Goal: Information Seeking & Learning: Understand process/instructions

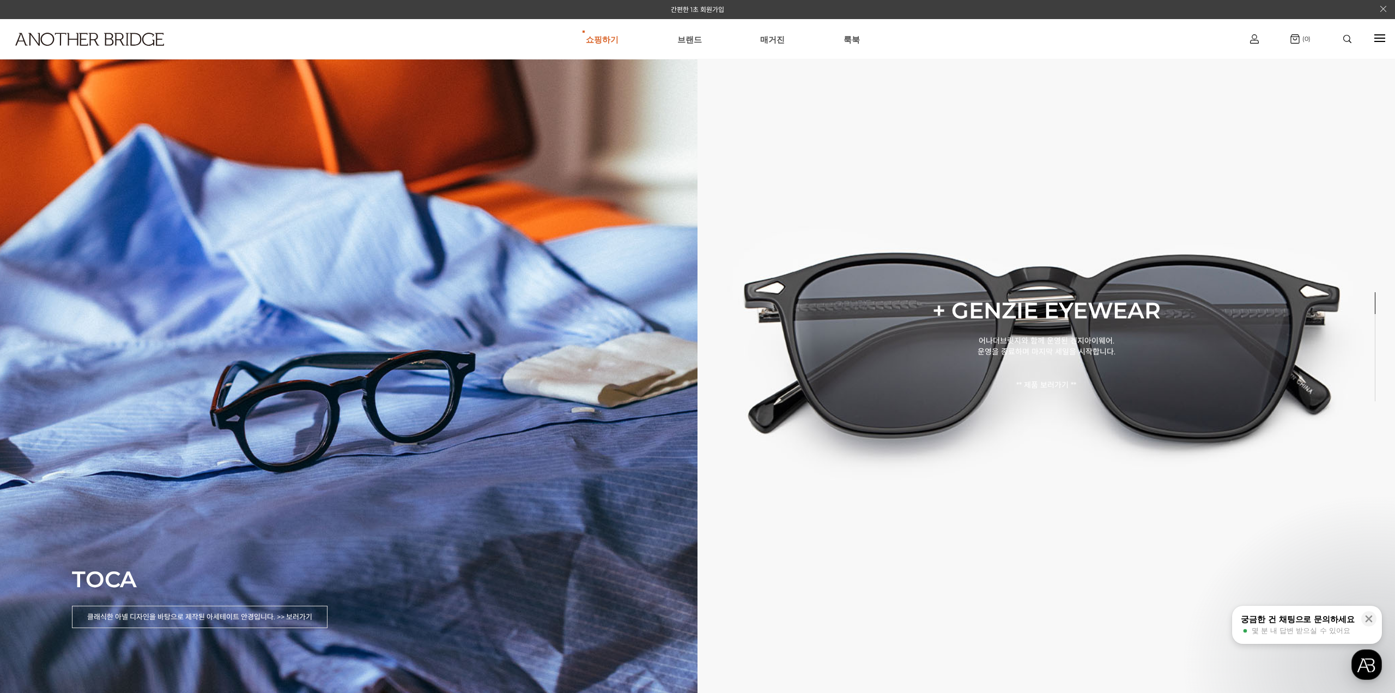
click at [1351, 44] on div at bounding box center [1347, 38] width 46 height 19
click at [1348, 45] on div at bounding box center [1347, 38] width 46 height 19
click at [1346, 39] on img at bounding box center [1347, 39] width 8 height 8
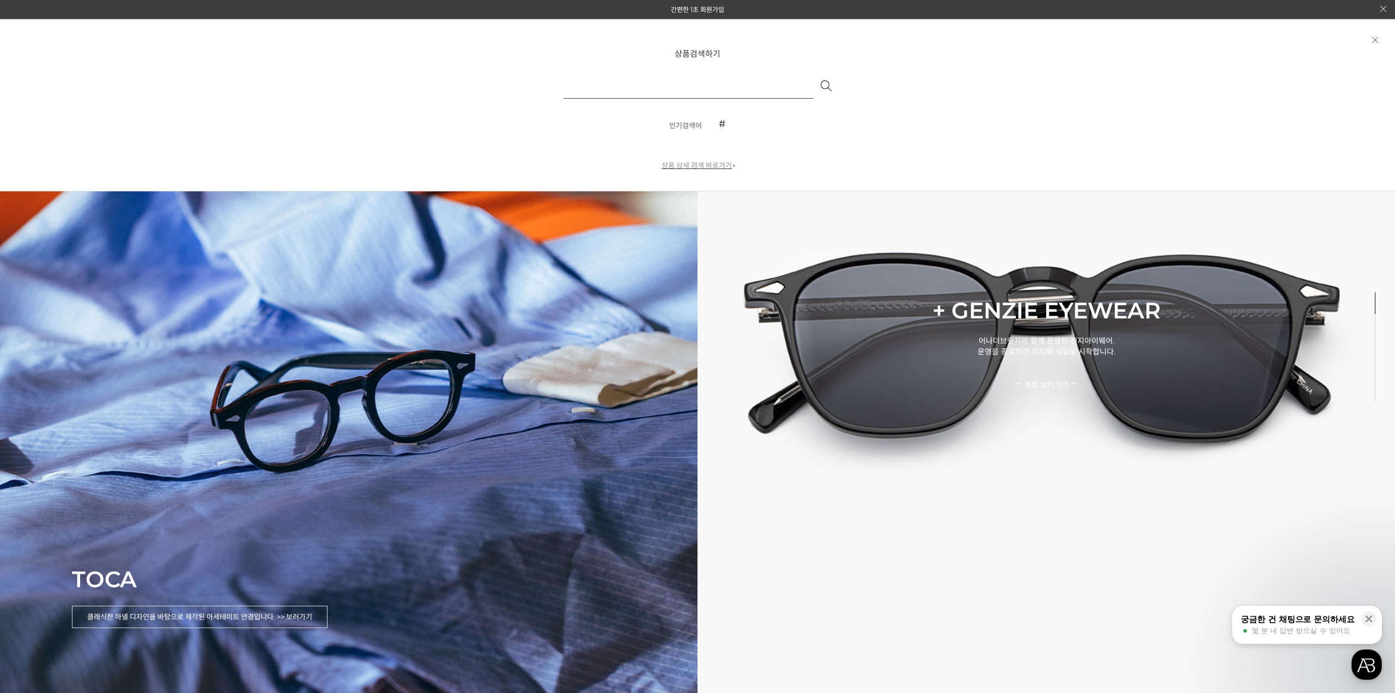
click at [717, 82] on input "text" at bounding box center [688, 85] width 250 height 26
type input "***"
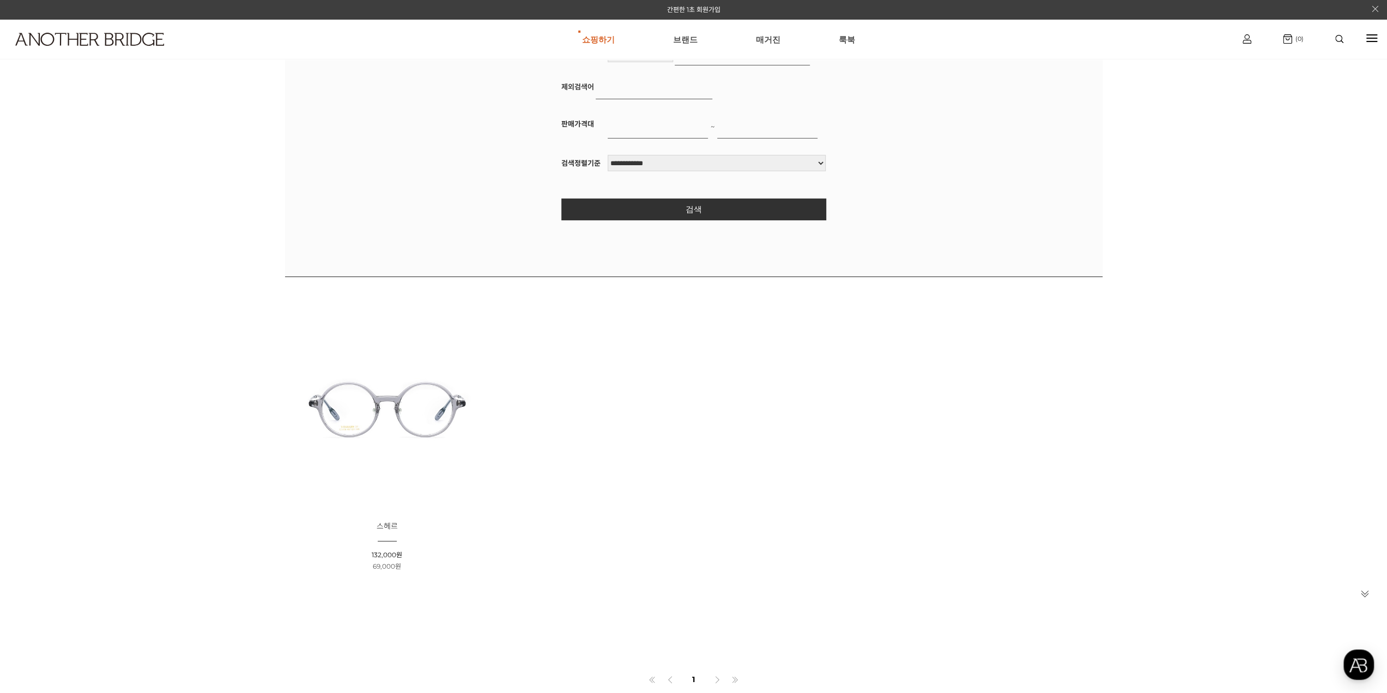
click at [417, 408] on img at bounding box center [387, 407] width 197 height 197
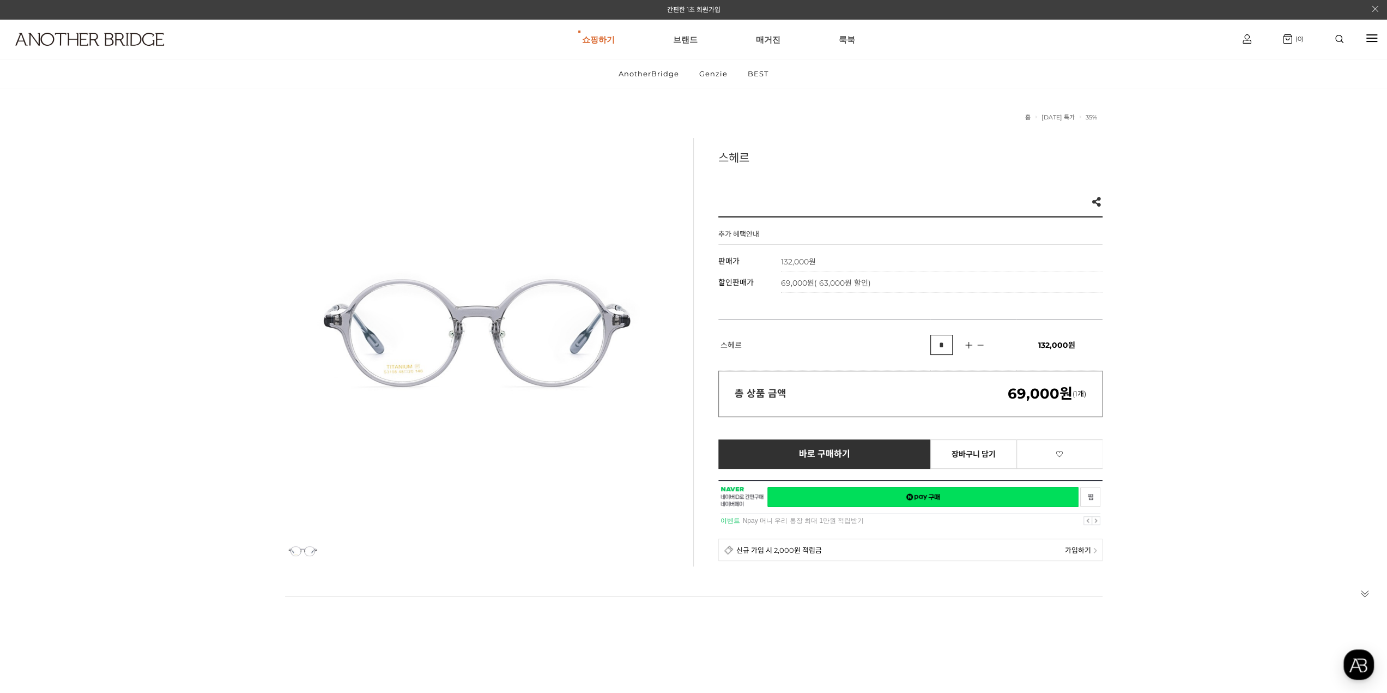
click at [544, 169] on div at bounding box center [477, 330] width 384 height 384
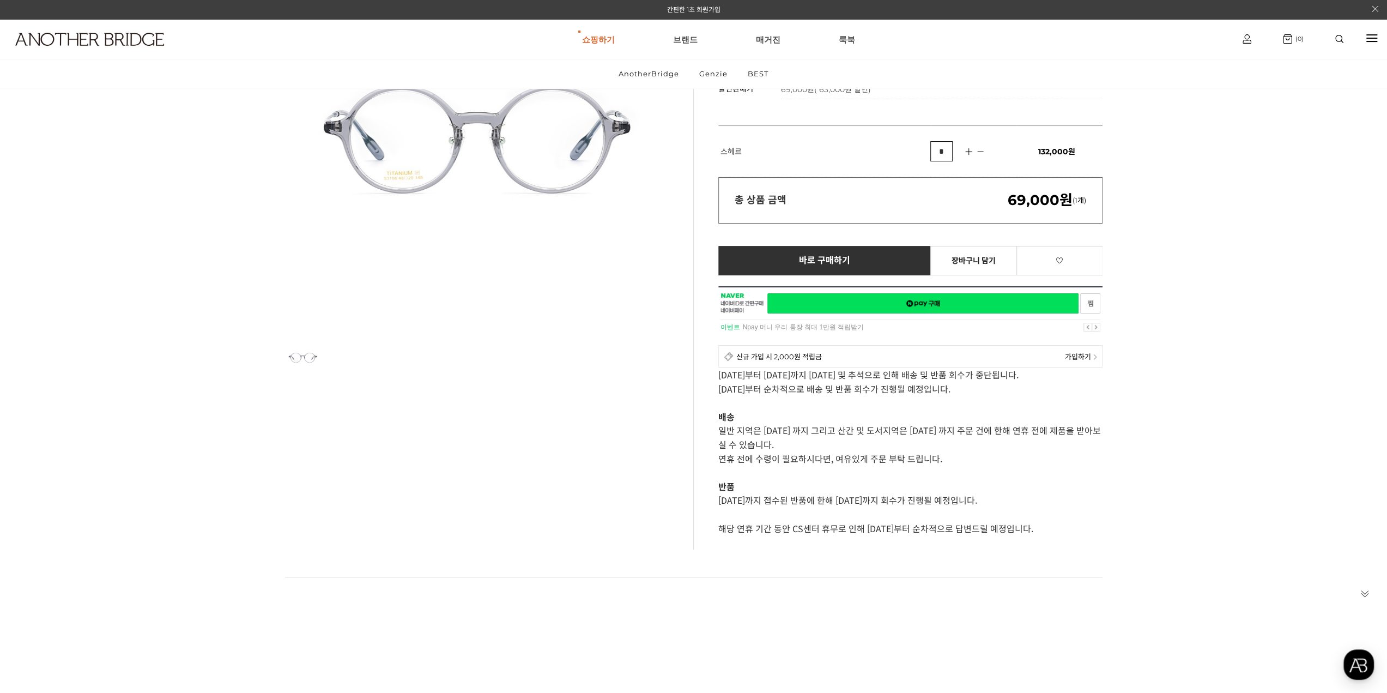
scroll to position [218, 0]
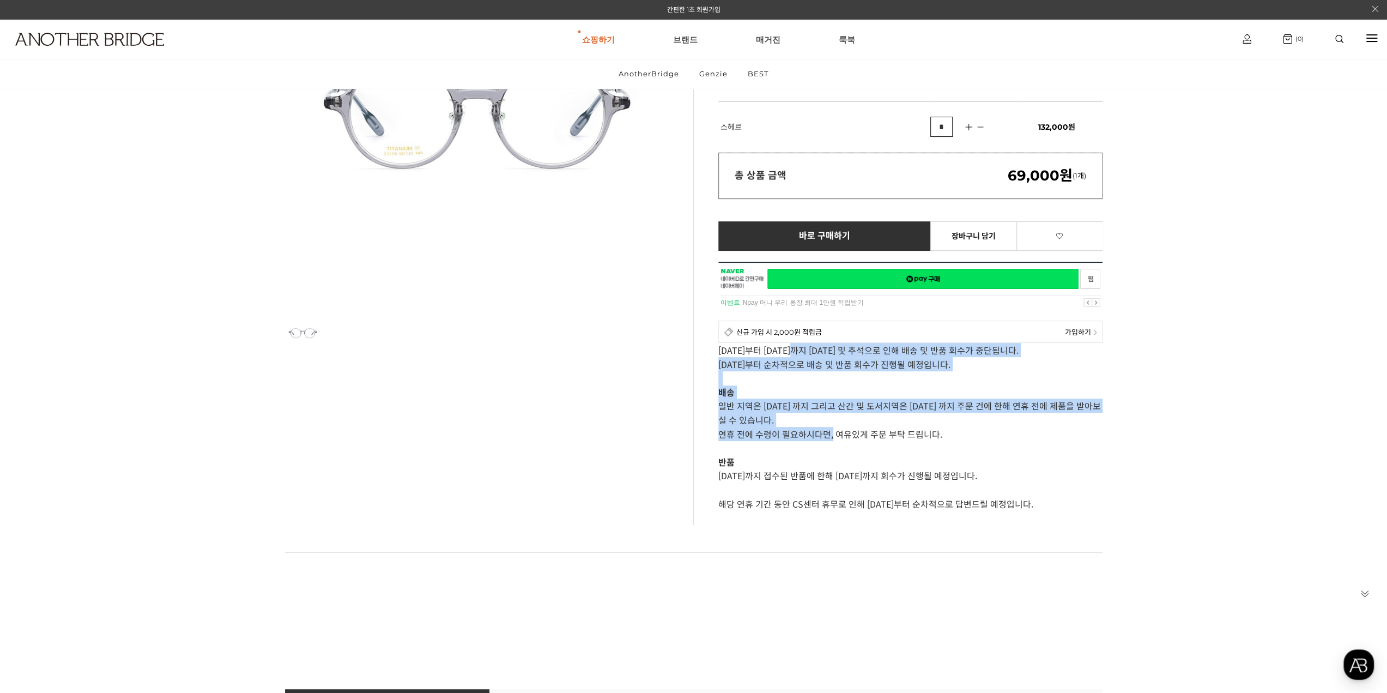
drag, startPoint x: 831, startPoint y: 428, endPoint x: 794, endPoint y: 343, distance: 92.2
click at [794, 343] on div "10월 3일 (금)부터 10월 9일 (목)까지 개천절 및 추석으로 인해 배송 및 반품 회수가 중단됩니다. 10월 10일 (금)부터 순차적으로 …" at bounding box center [910, 431] width 384 height 177
click at [928, 422] on p "일반 지역은 [DATE] 까지 그리고 산간 및 도서지역은 [DATE] 까지 주문 건에 한해 연휴 전에 제품을 받아보실 수 있습니다." at bounding box center [910, 412] width 384 height 28
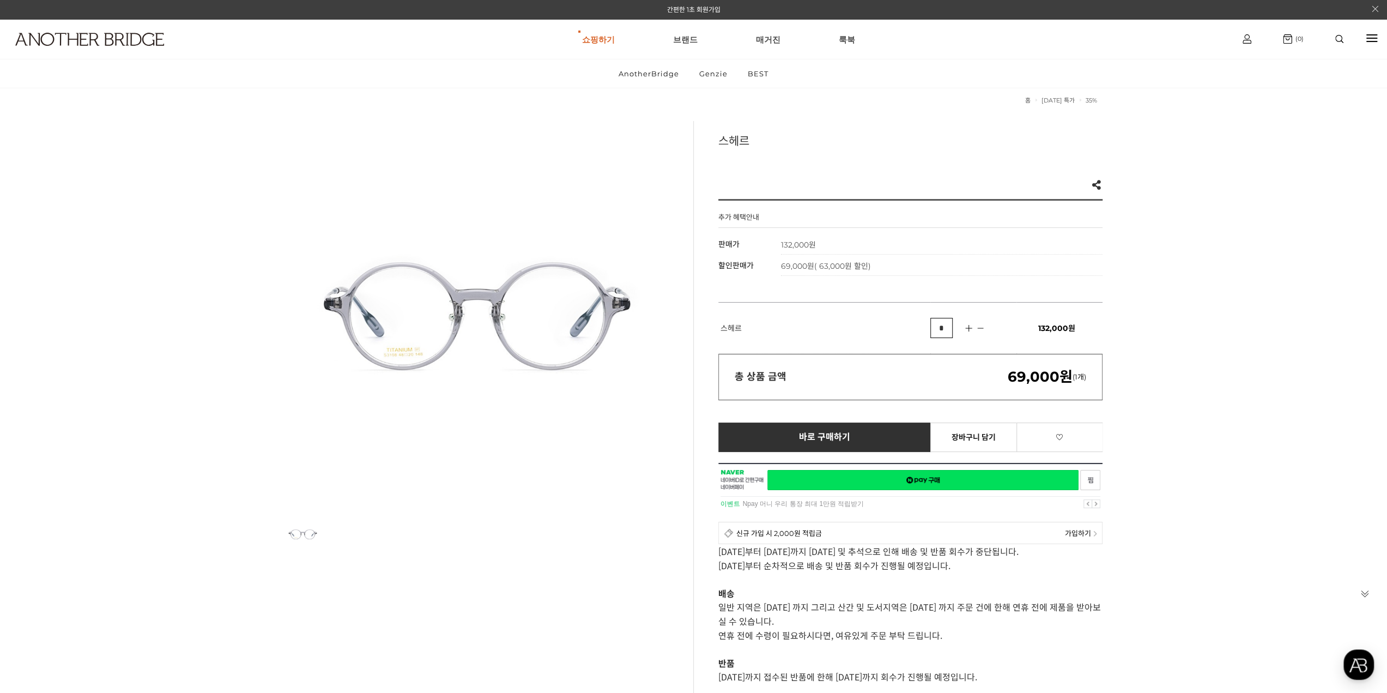
scroll to position [0, 0]
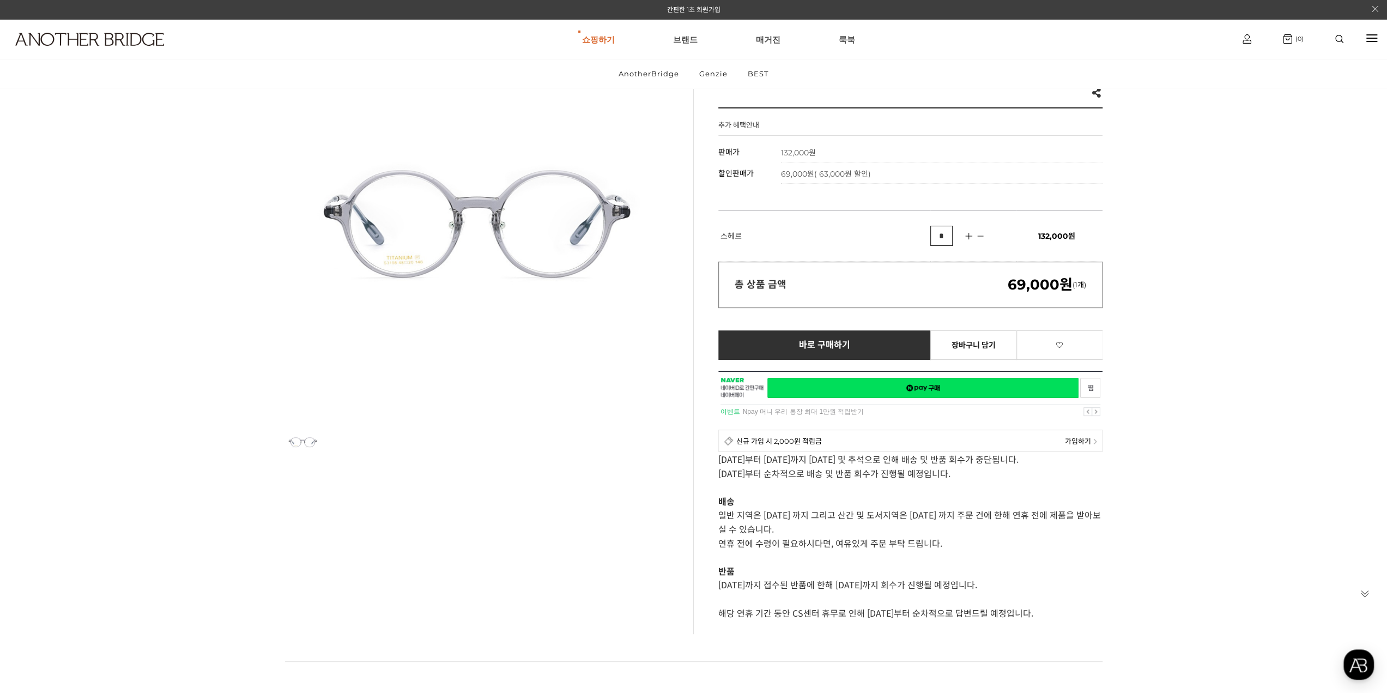
scroll to position [109, 0]
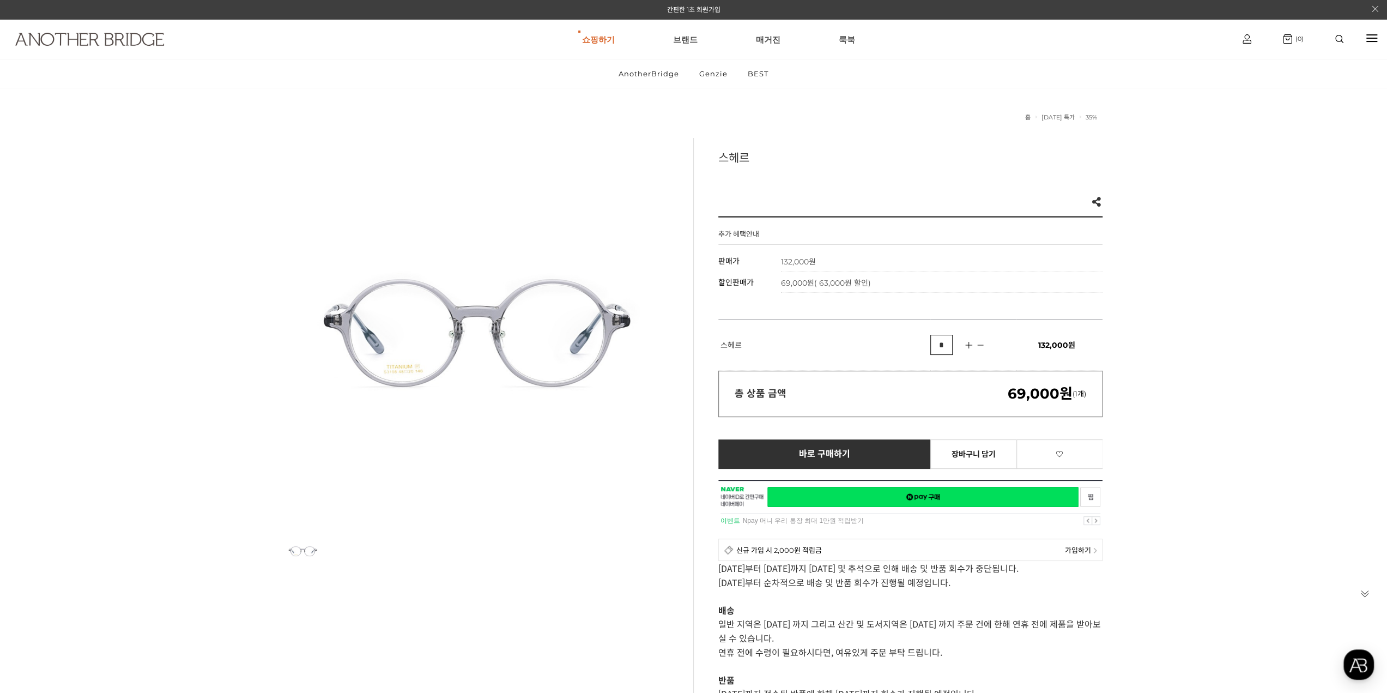
click at [107, 42] on img at bounding box center [89, 39] width 149 height 13
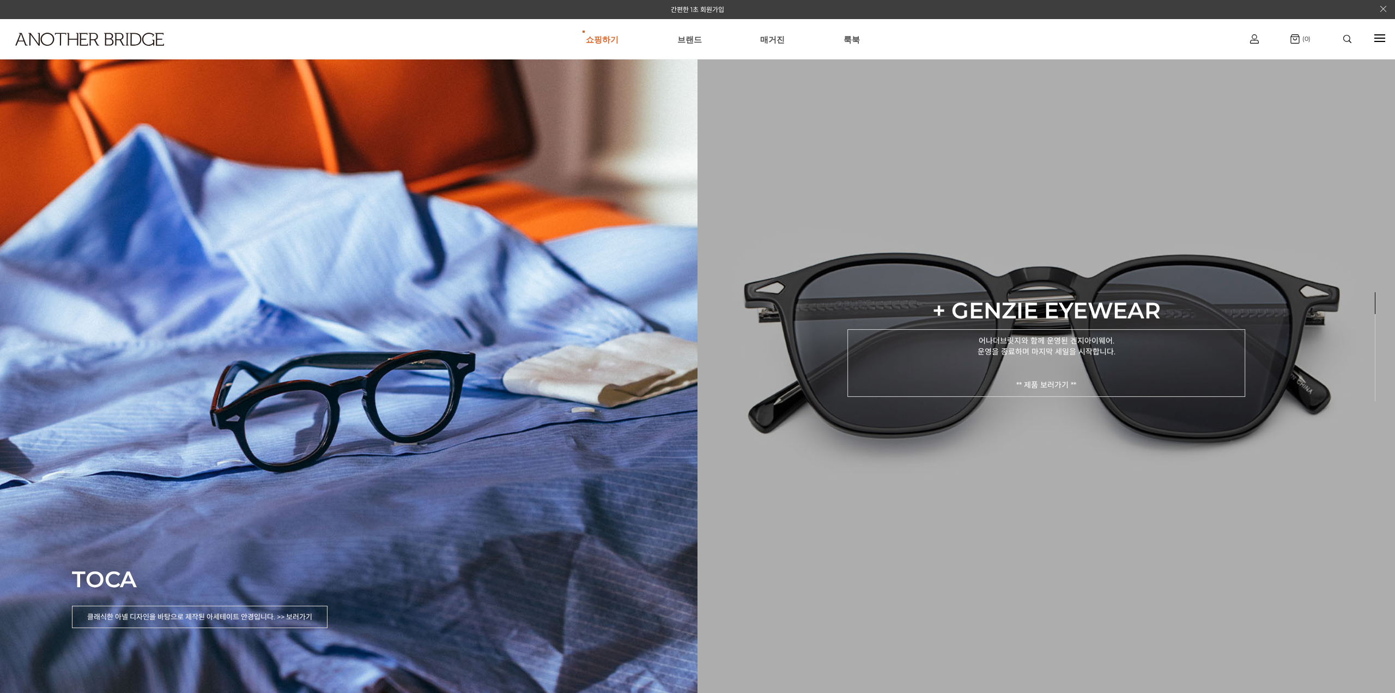
click at [899, 330] on p "어나더브릿지와 함께 운영된 겐지아이웨어. 운영을 종료하며 마지막 세일을 시작합니다. ** 제품 보러가기 **" at bounding box center [1046, 363] width 398 height 68
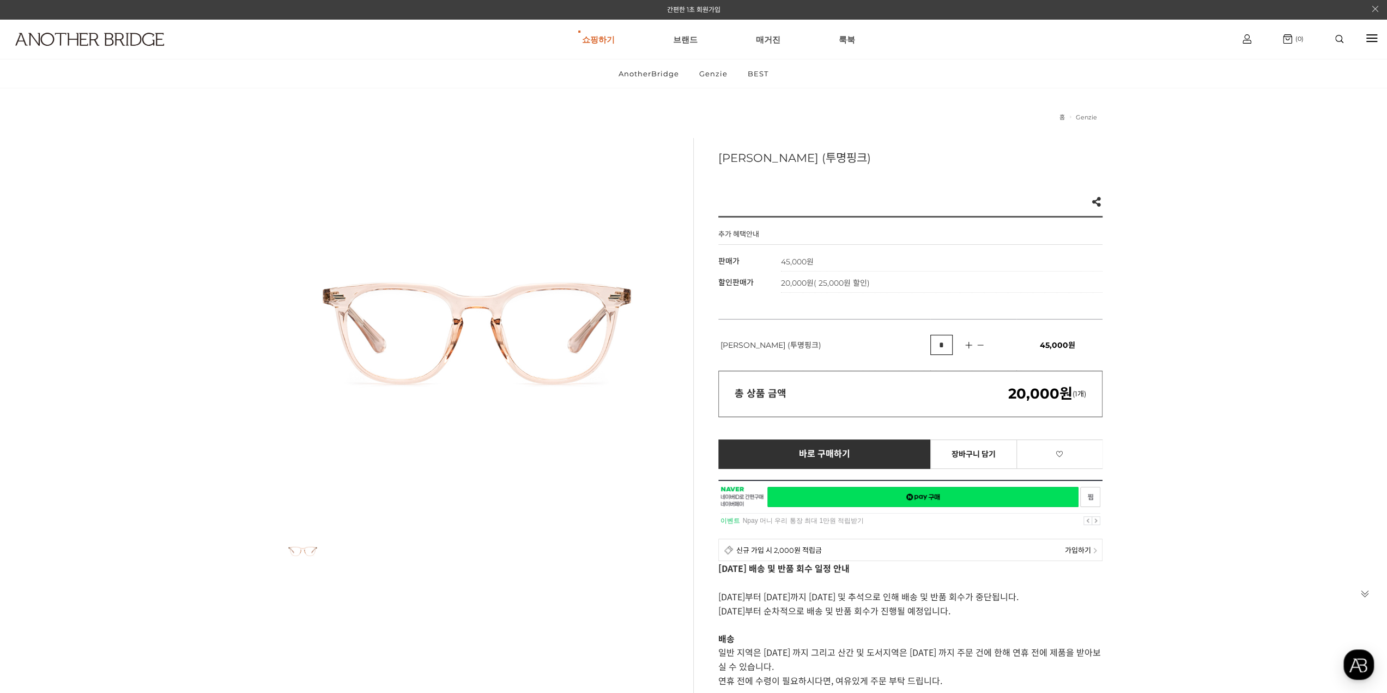
click at [120, 26] on h1 at bounding box center [107, 39] width 214 height 40
click at [153, 44] on img at bounding box center [89, 39] width 149 height 13
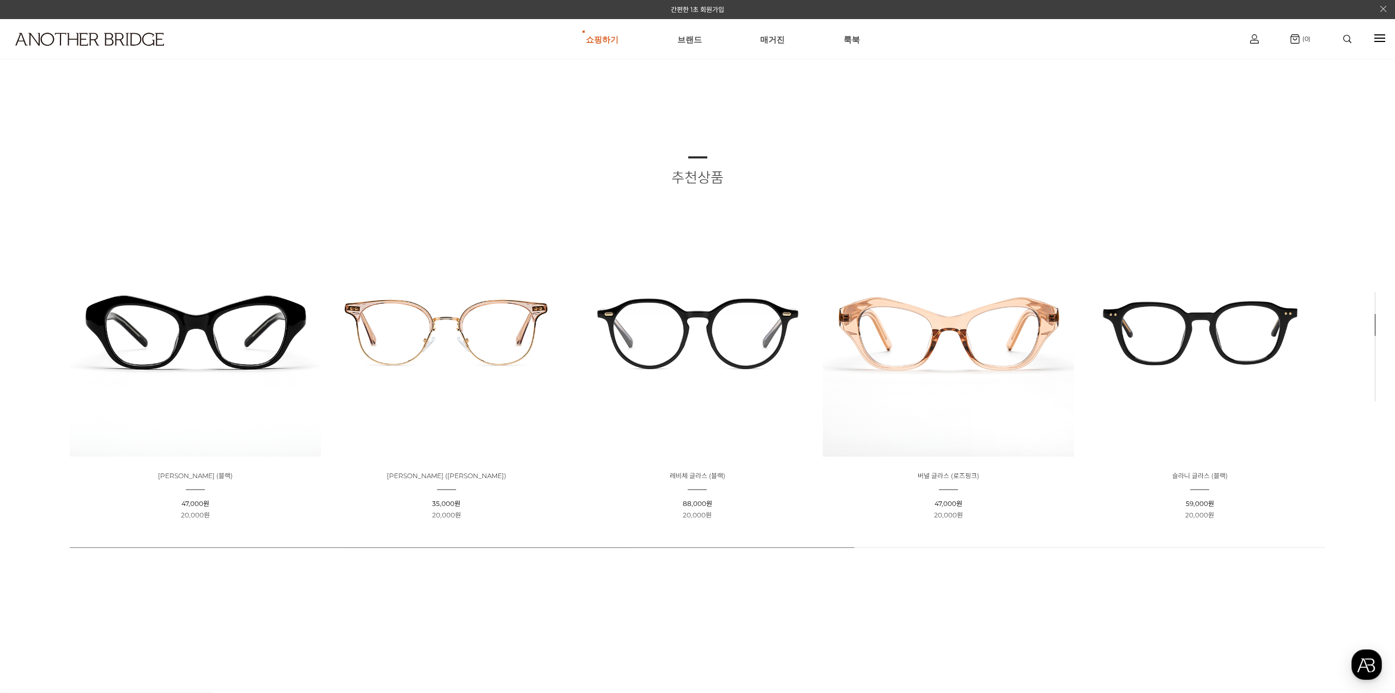
click at [683, 269] on img at bounding box center [697, 330] width 251 height 251
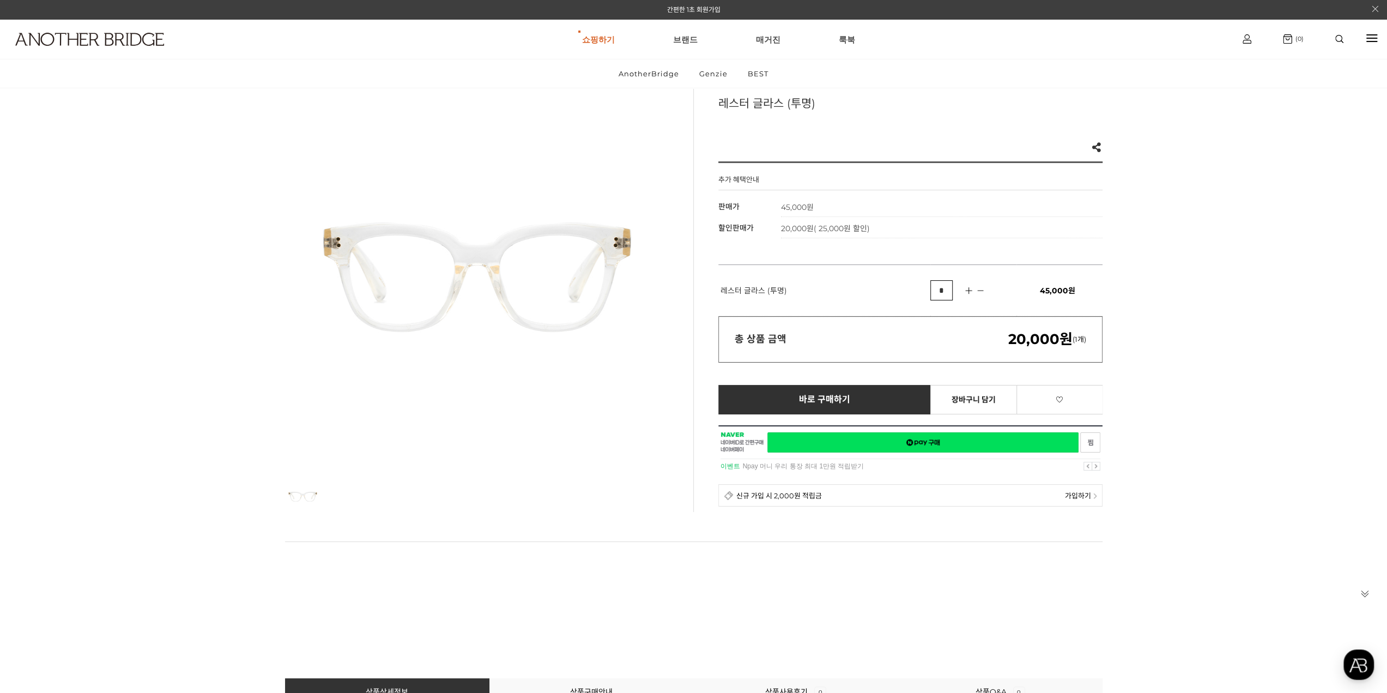
click at [507, 568] on div at bounding box center [693, 568] width 817 height 55
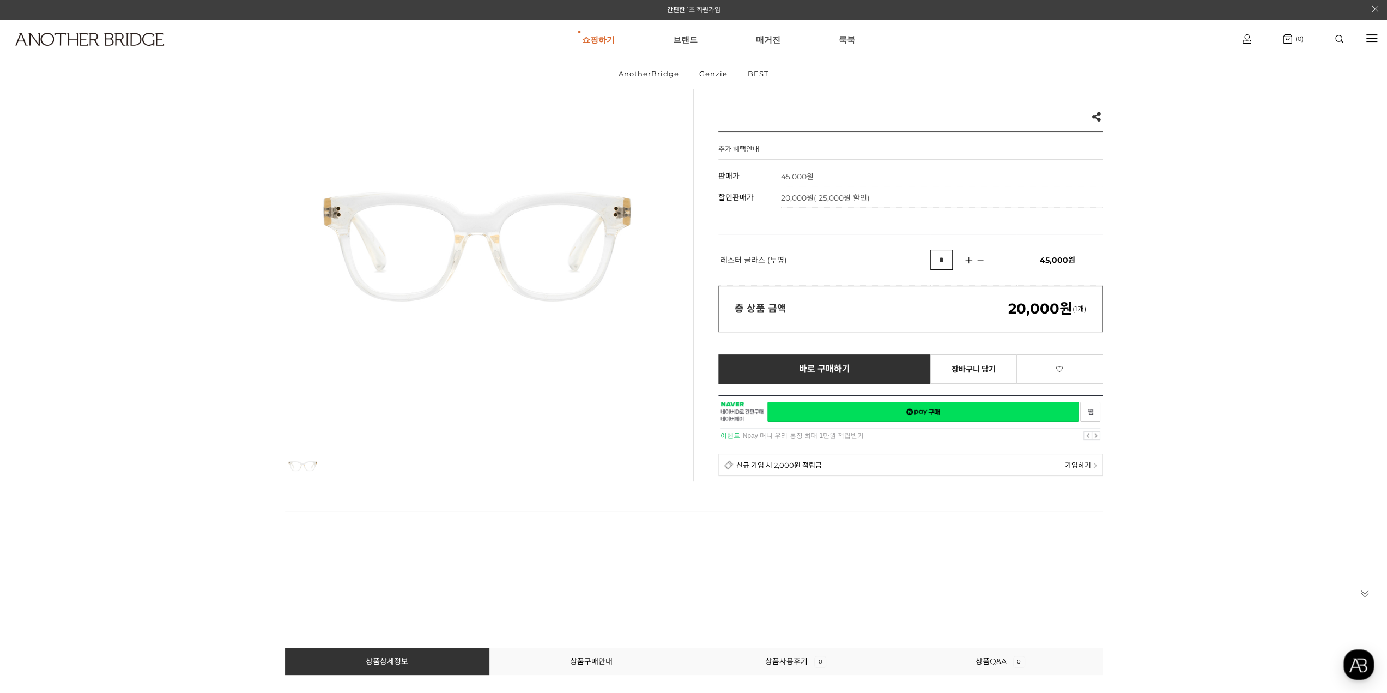
scroll to position [109, 0]
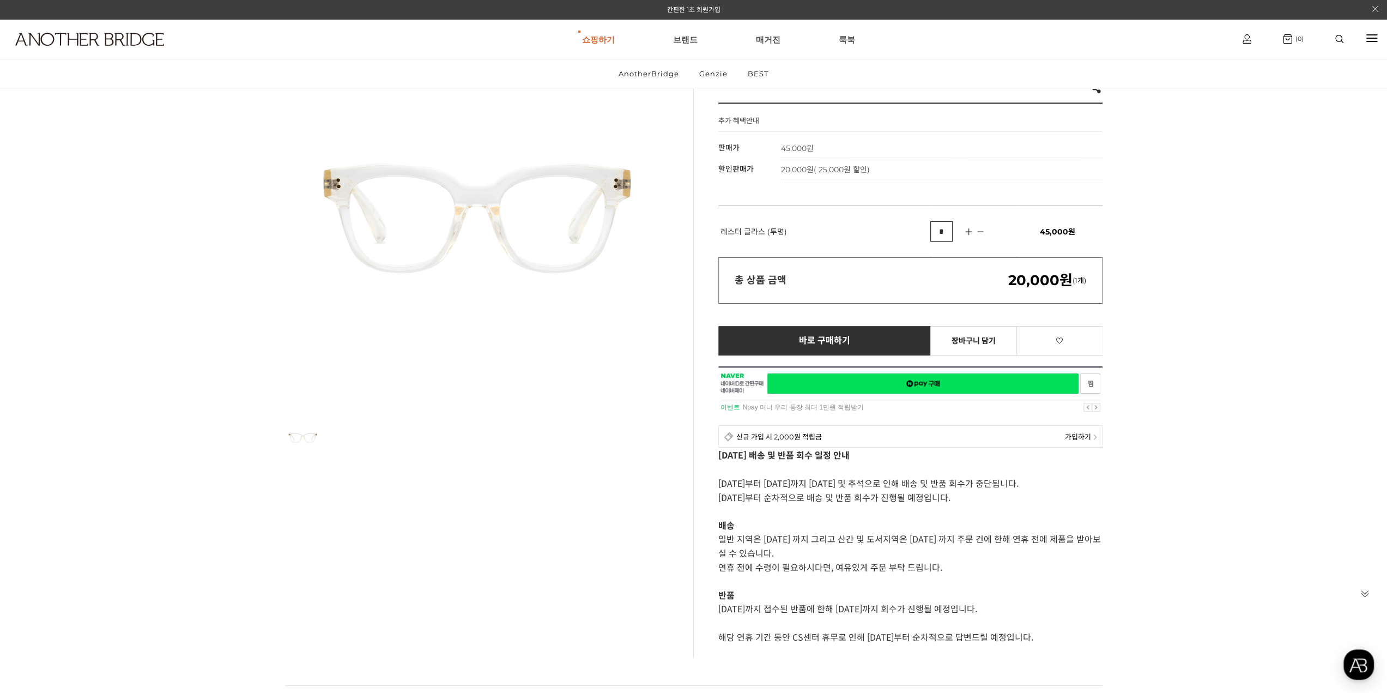
scroll to position [218, 0]
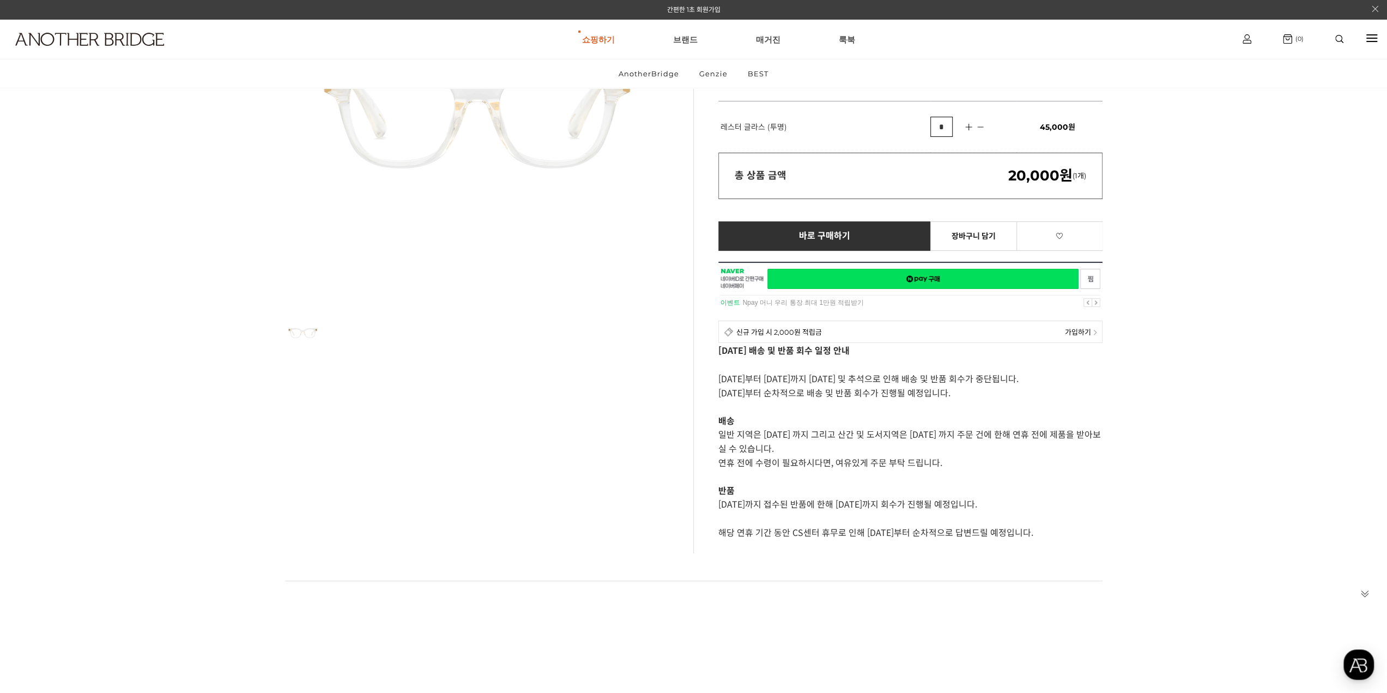
click at [884, 490] on p "반품" at bounding box center [910, 489] width 384 height 13
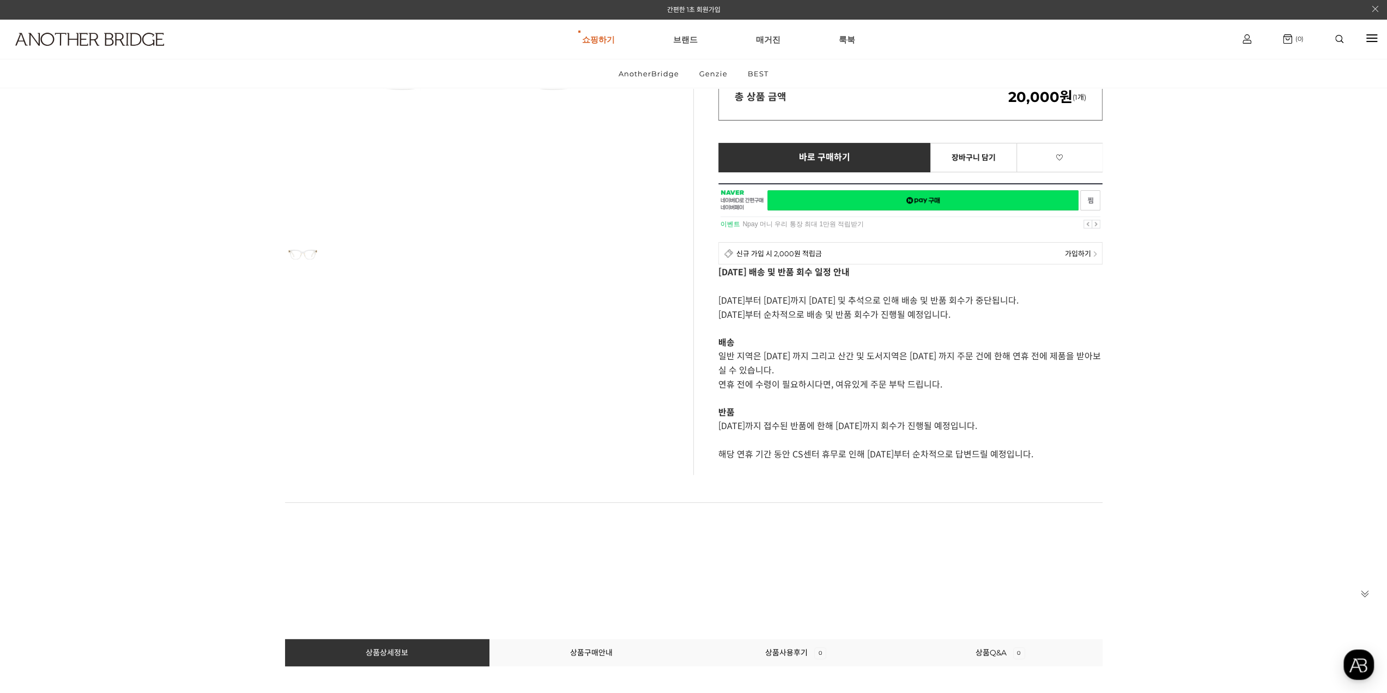
scroll to position [327, 0]
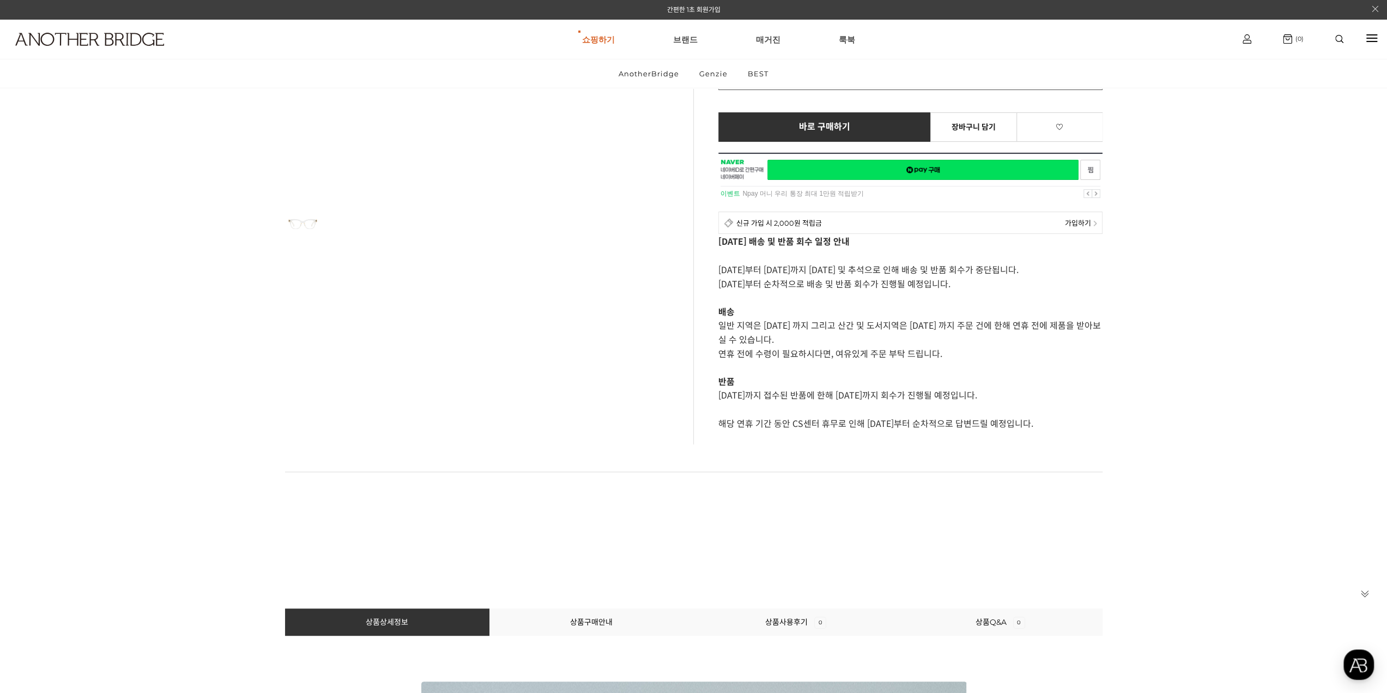
click at [907, 318] on p "일반 지역은 10월 1일 (수) 까지 그리고 산간 및 도서지역은 9월 30일 (화) 까지 주문 건에 한해 연휴 전에 제품을 받아보실 수 있습니…" at bounding box center [910, 332] width 384 height 28
drag, startPoint x: 730, startPoint y: 269, endPoint x: 836, endPoint y: 265, distance: 105.8
click at [836, 265] on p "10월 3일 (금)부터 10월 9일 (목)까지 개천절 및 추석으로 인해 배송 및 반품 회수가 중단됩니다." at bounding box center [910, 269] width 384 height 14
drag, startPoint x: 770, startPoint y: 271, endPoint x: 880, endPoint y: 269, distance: 110.1
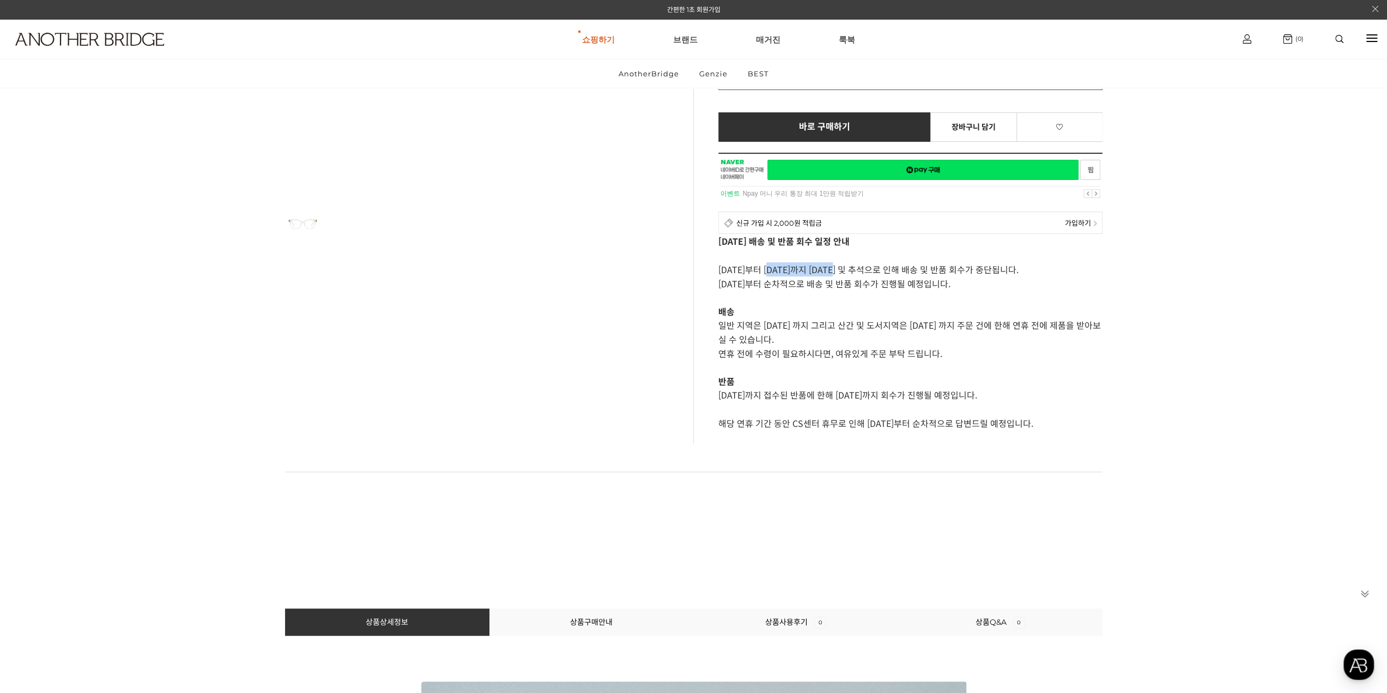
click at [834, 269] on p "[DATE]부터 [DATE]까지 [DATE] 및 추석으로 인해 배송 및 반품 회수가 중단됩니다." at bounding box center [910, 269] width 384 height 14
click at [926, 269] on p "[DATE]부터 [DATE]까지 [DATE] 및 추석으로 인해 배송 및 반품 회수가 중단됩니다." at bounding box center [910, 269] width 384 height 14
drag, startPoint x: 731, startPoint y: 283, endPoint x: 896, endPoint y: 285, distance: 165.1
click at [874, 288] on div "[DATE] 배송 및 반품 회수 일정 안내 [DATE]부터 [DATE]까지 [DATE] 및 추석으로 인해 배송 및 반품 회수가 중단됩니다. […" at bounding box center [910, 336] width 384 height 205
click at [896, 285] on p "[DATE]부터 순차적으로 배송 및 반품 회수가 진행될 예정입니다." at bounding box center [910, 283] width 384 height 14
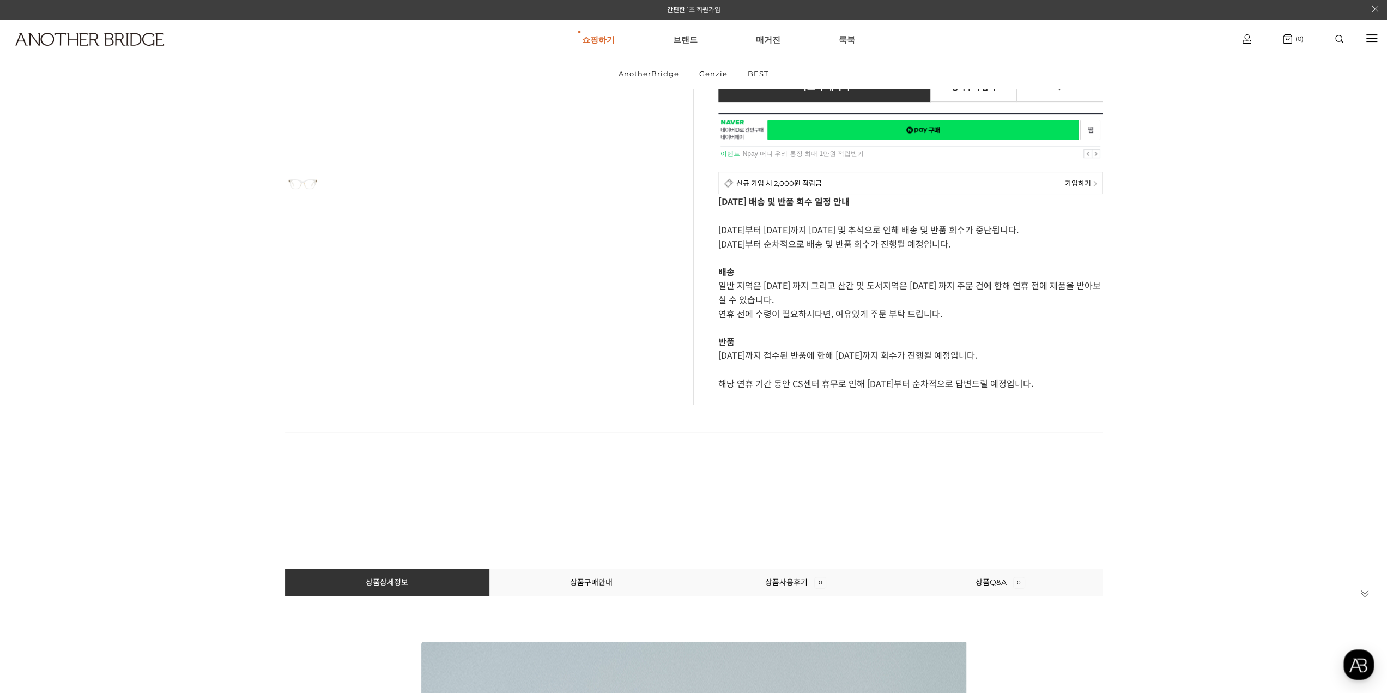
scroll to position [381, 0]
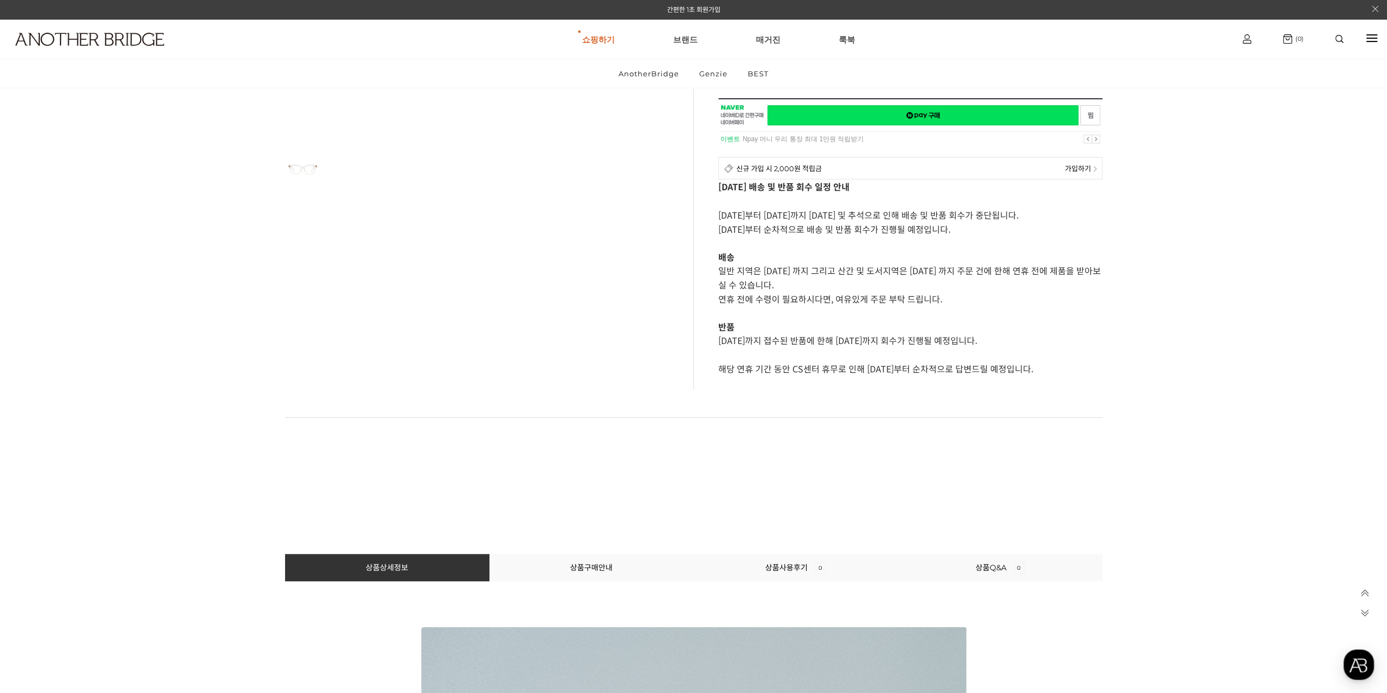
drag, startPoint x: 721, startPoint y: 277, endPoint x: 831, endPoint y: 276, distance: 109.5
click at [831, 276] on p "일반 지역은 [DATE] 까지 그리고 산간 및 도서지역은 [DATE] 까지 주문 건에 한해 연휴 전에 제품을 받아보실 수 있습니다." at bounding box center [910, 277] width 384 height 28
click at [848, 269] on p "일반 지역은 [DATE] 까지 그리고 산간 및 도서지역은 [DATE] 까지 주문 건에 한해 연휴 전에 제품을 받아보실 수 있습니다." at bounding box center [910, 277] width 384 height 28
drag, startPoint x: 820, startPoint y: 270, endPoint x: 955, endPoint y: 277, distance: 135.3
click at [955, 277] on p "일반 지역은 [DATE] 까지 그리고 산간 및 도서지역은 [DATE] 까지 주문 건에 한해 연휴 전에 제품을 받아보실 수 있습니다." at bounding box center [910, 277] width 384 height 28
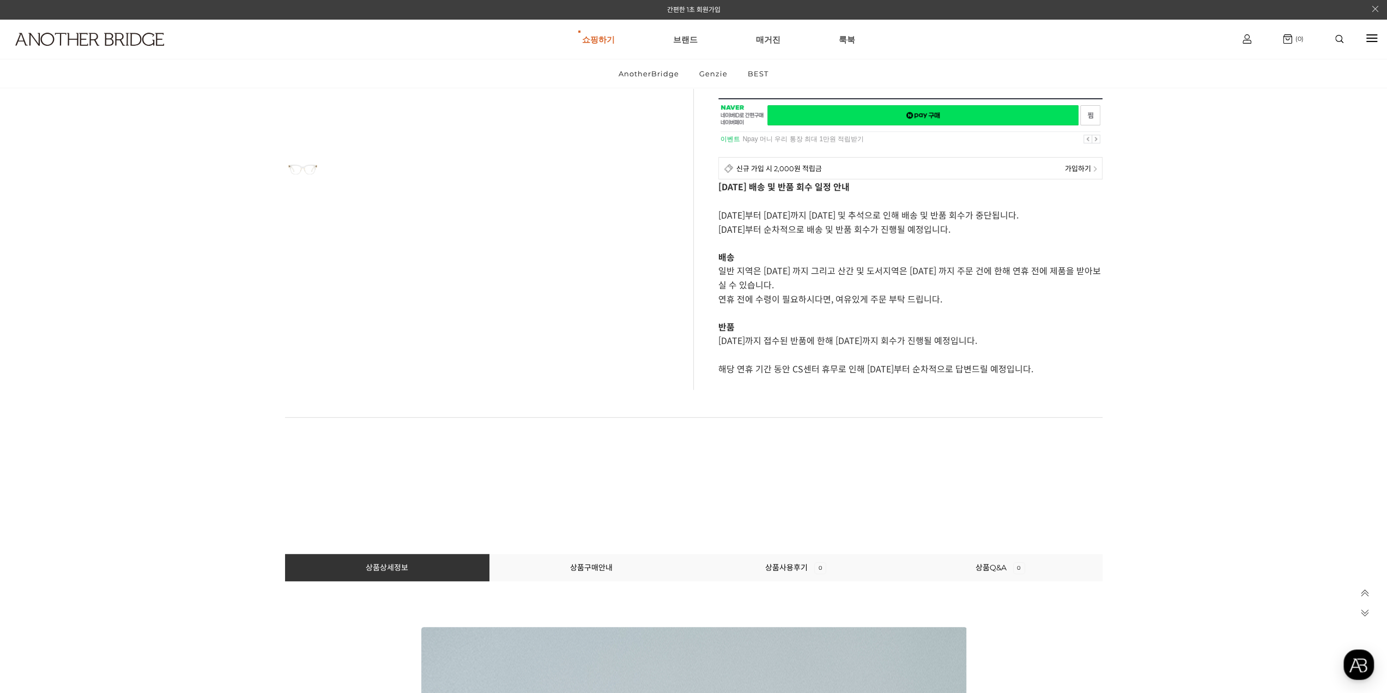
click at [955, 277] on p "일반 지역은 [DATE] 까지 그리고 산간 및 도서지역은 [DATE] 까지 주문 건에 한해 연휴 전에 제품을 받아보실 수 있습니다." at bounding box center [910, 277] width 384 height 28
drag, startPoint x: 727, startPoint y: 305, endPoint x: 868, endPoint y: 298, distance: 140.8
click at [841, 304] on div "[DATE] 배송 및 반품 회수 일정 안내 [DATE]부터 [DATE]까지 [DATE] 및 추석으로 인해 배송 및 반품 회수가 중단됩니다. […" at bounding box center [910, 281] width 384 height 205
click at [868, 298] on p "연휴 전에 수령이 필요하시다면, 여유있게 주문 부탁 드립니다." at bounding box center [910, 299] width 384 height 14
drag, startPoint x: 730, startPoint y: 343, endPoint x: 827, endPoint y: 341, distance: 97.0
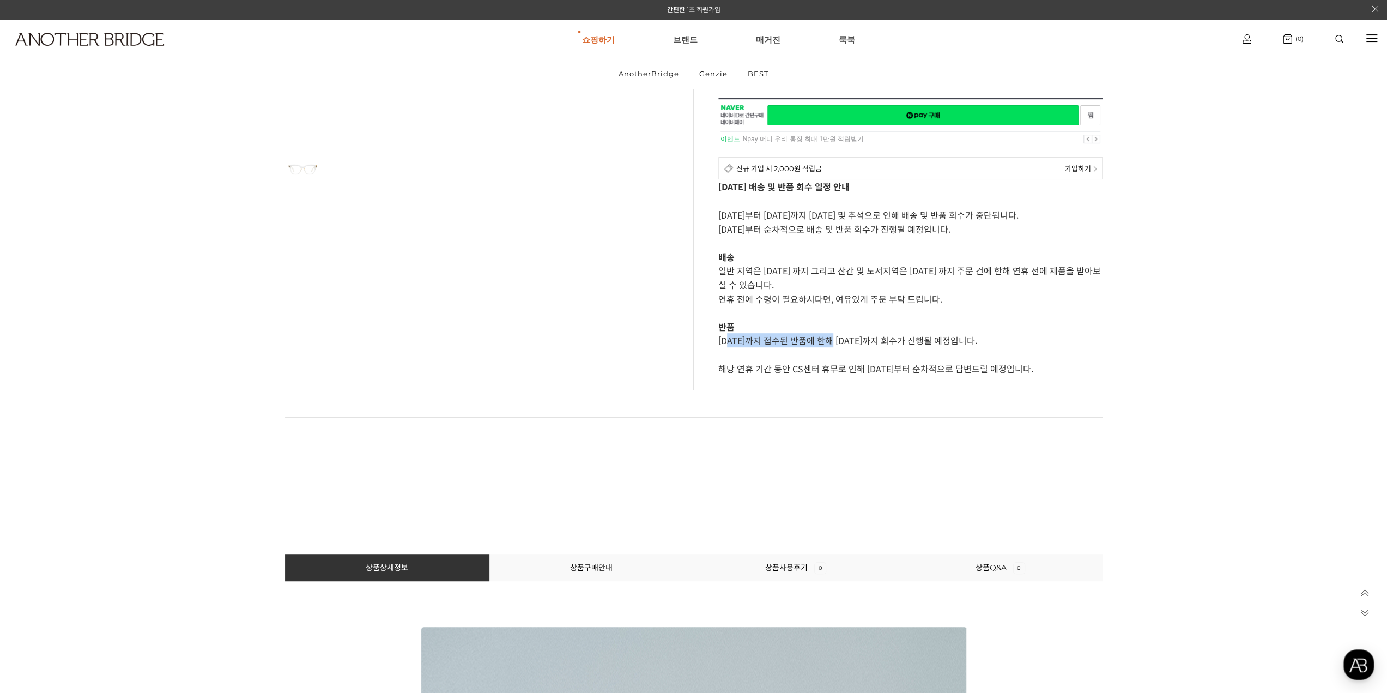
click at [827, 341] on p "[DATE]까지 접수된 반품에 한해 [DATE]까지 회수가 진행될 예정입니다." at bounding box center [910, 340] width 384 height 14
click at [838, 341] on p "[DATE]까지 접수된 반품에 한해 [DATE]까지 회수가 진행될 예정입니다." at bounding box center [910, 340] width 384 height 14
drag, startPoint x: 851, startPoint y: 339, endPoint x: 981, endPoint y: 330, distance: 130.5
click at [950, 335] on p "[DATE]까지 접수된 반품에 한해 [DATE]까지 회수가 진행될 예정입니다." at bounding box center [910, 340] width 384 height 14
click at [981, 330] on p "반품" at bounding box center [910, 326] width 384 height 13
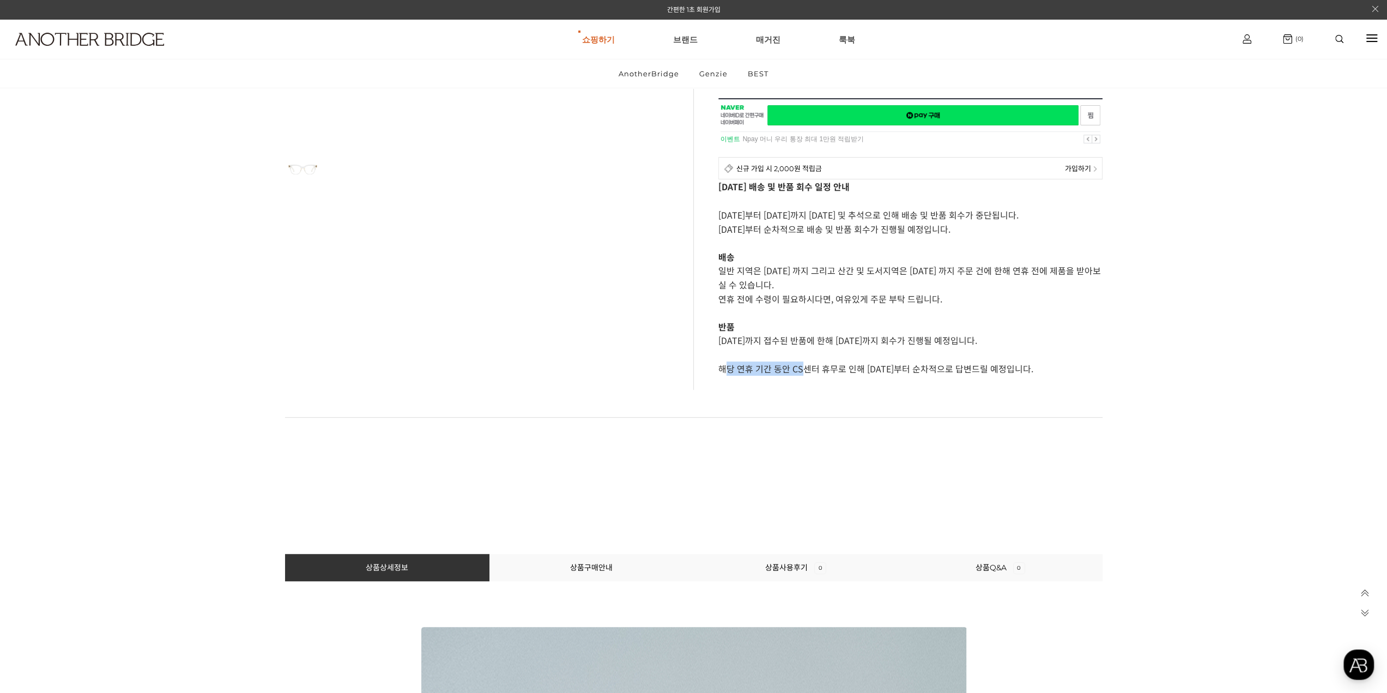
drag, startPoint x: 727, startPoint y: 371, endPoint x: 805, endPoint y: 372, distance: 77.9
click at [805, 372] on p "해당 연휴 기간 동안 CS센터 휴무로 인해 [DATE]부터 순차적으로 답변드릴 예정입니다." at bounding box center [910, 368] width 384 height 14
drag, startPoint x: 808, startPoint y: 372, endPoint x: 822, endPoint y: 371, distance: 14.3
click at [813, 372] on p "해당 연휴 기간 동안 CS센터 휴무로 인해 [DATE]부터 순차적으로 답변드릴 예정입니다." at bounding box center [910, 368] width 384 height 14
drag, startPoint x: 824, startPoint y: 369, endPoint x: 924, endPoint y: 369, distance: 99.7
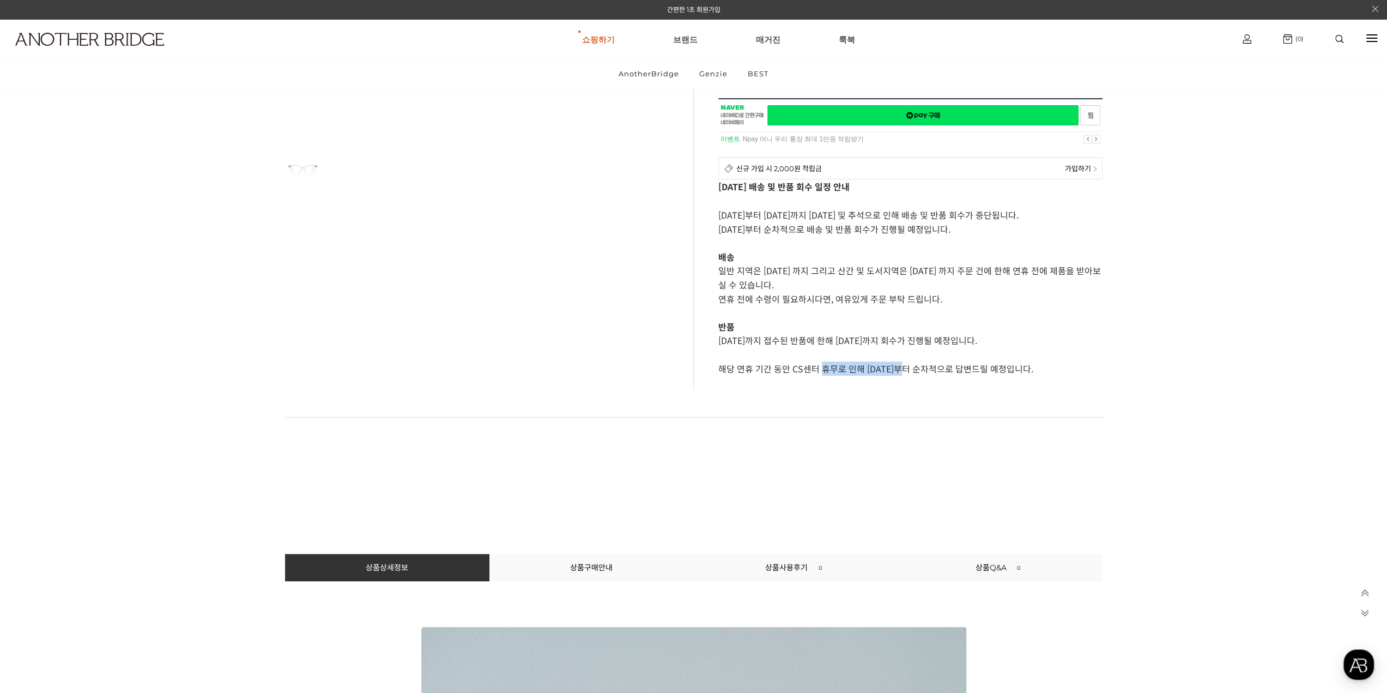
click at [905, 369] on p "해당 연휴 기간 동안 CS센터 휴무로 인해 [DATE]부터 순차적으로 답변드릴 예정입니다." at bounding box center [910, 368] width 384 height 14
drag, startPoint x: 924, startPoint y: 369, endPoint x: 959, endPoint y: 369, distance: 34.9
click at [932, 369] on p "해당 연휴 기간 동안 CS센터 휴무로 인해 [DATE]부터 순차적으로 답변드릴 예정입니다." at bounding box center [910, 368] width 384 height 14
drag, startPoint x: 959, startPoint y: 369, endPoint x: 1054, endPoint y: 373, distance: 94.9
click at [1054, 373] on div "[DATE] 배송 및 반품 회수 일정 안내 [DATE]부터 [DATE]까지 [DATE] 및 추석으로 인해 배송 및 반품 회수가 중단됩니다. […" at bounding box center [910, 281] width 384 height 205
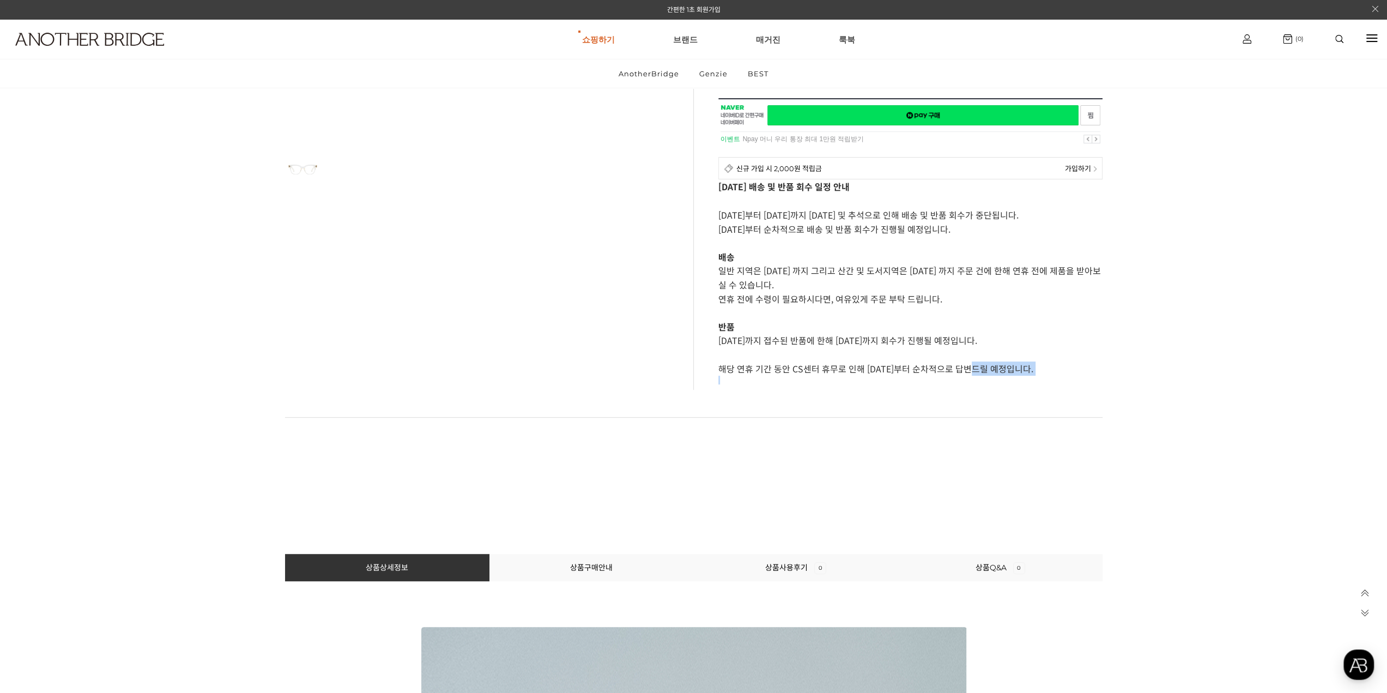
click at [1055, 375] on p at bounding box center [910, 379] width 384 height 9
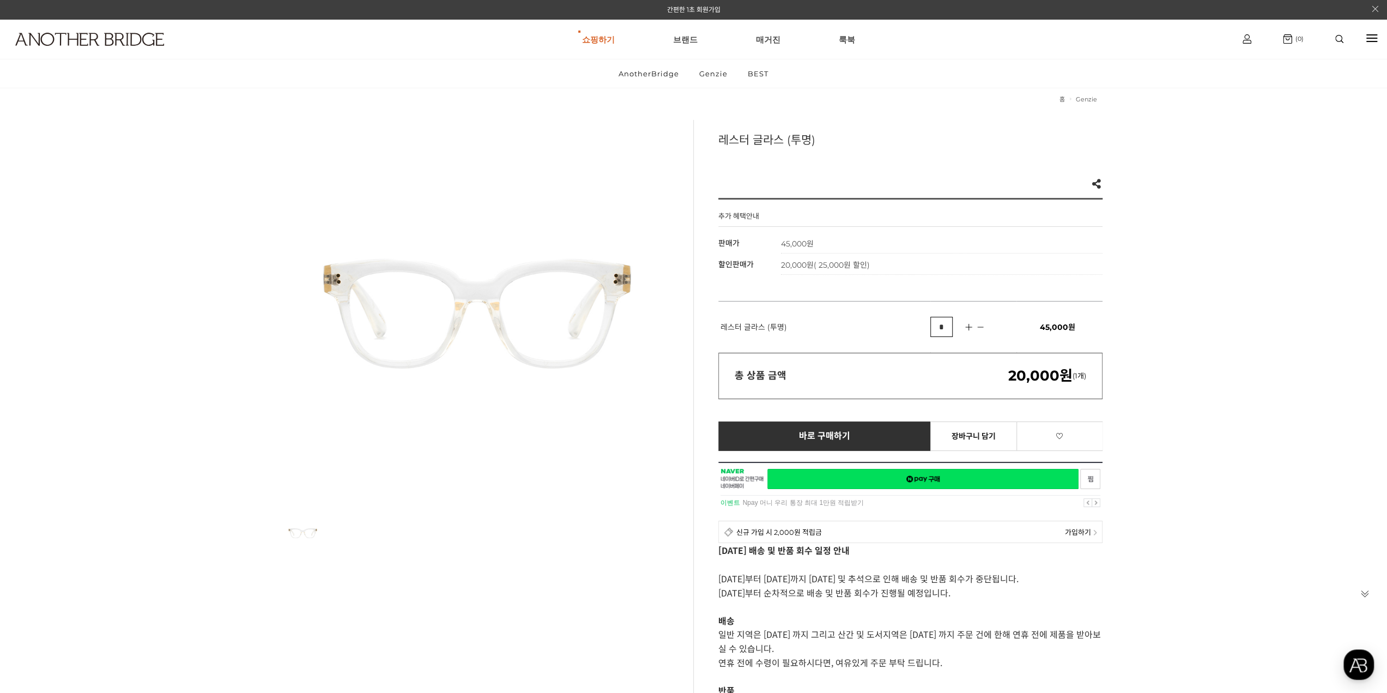
scroll to position [0, 0]
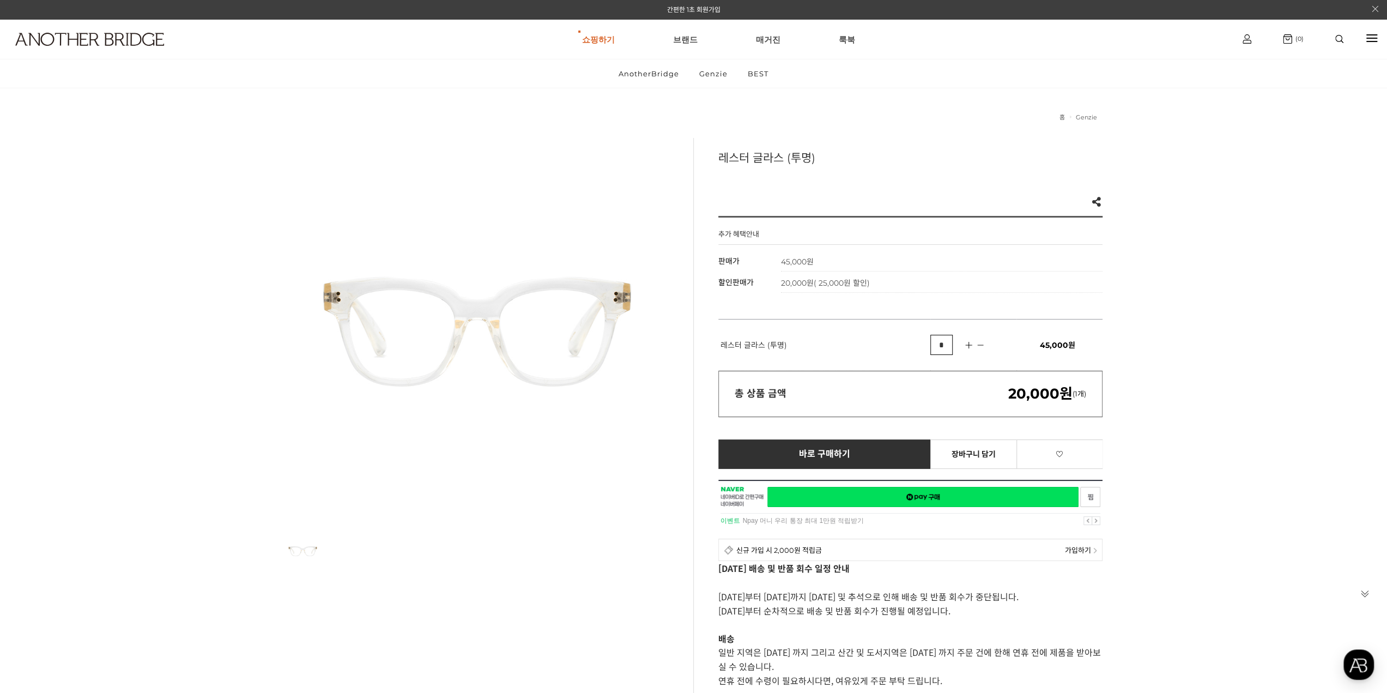
click at [106, 30] on h1 at bounding box center [107, 39] width 214 height 40
click at [86, 42] on img at bounding box center [89, 39] width 149 height 13
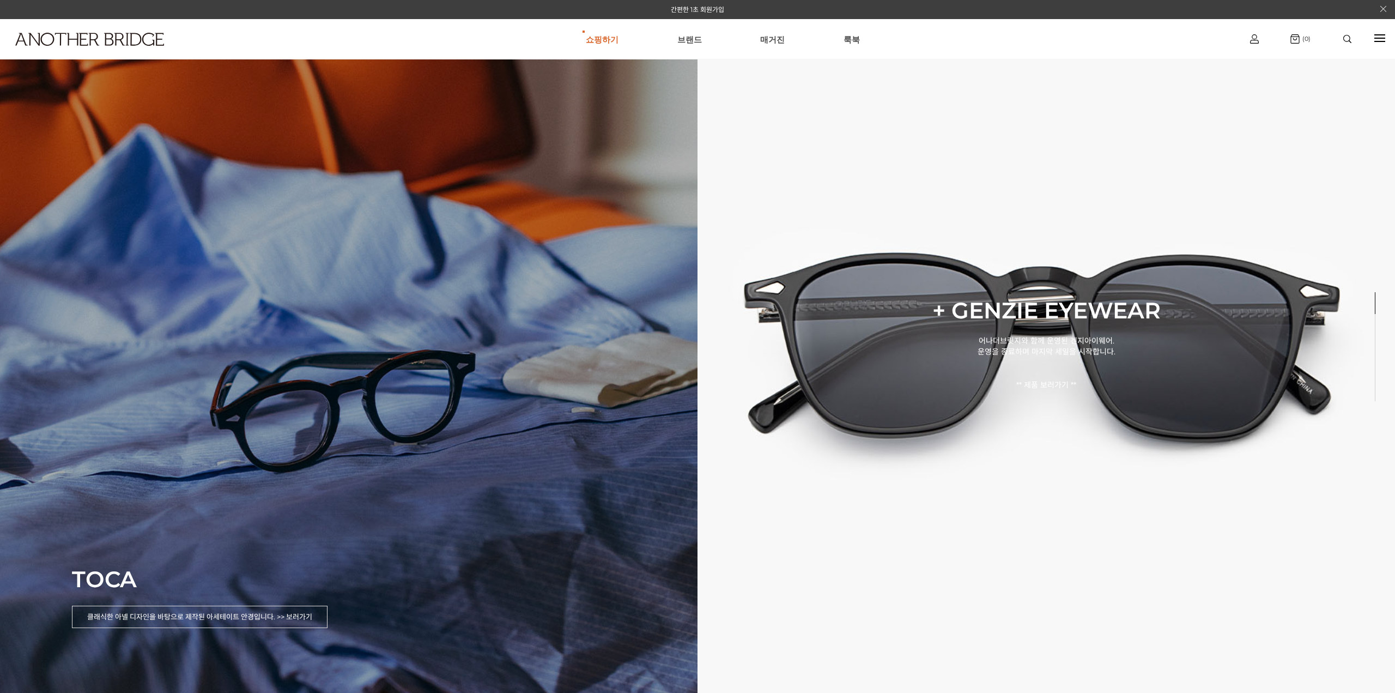
click at [305, 406] on div "TOCA 클래식한 아넬 디자인을 바탕으로 제작된 아세테이트 안경입니다. >> 보러가기" at bounding box center [348, 346] width 697 height 693
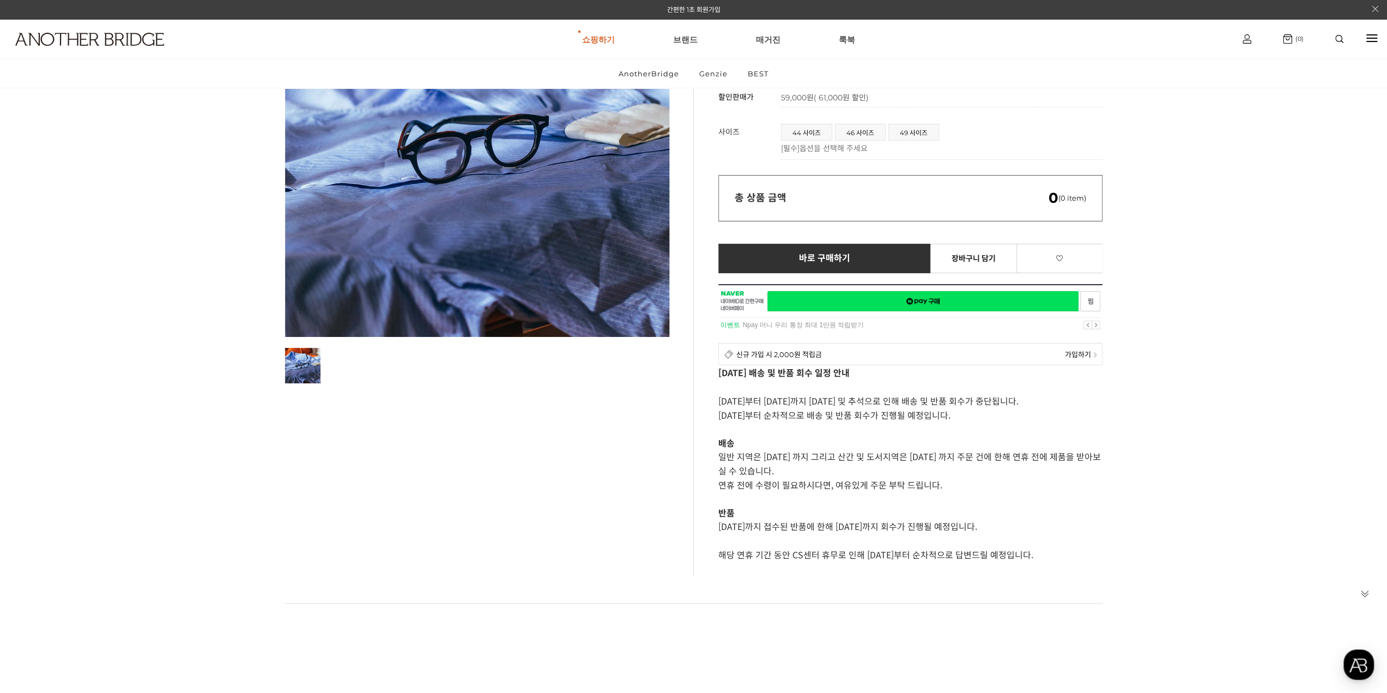
scroll to position [163, 0]
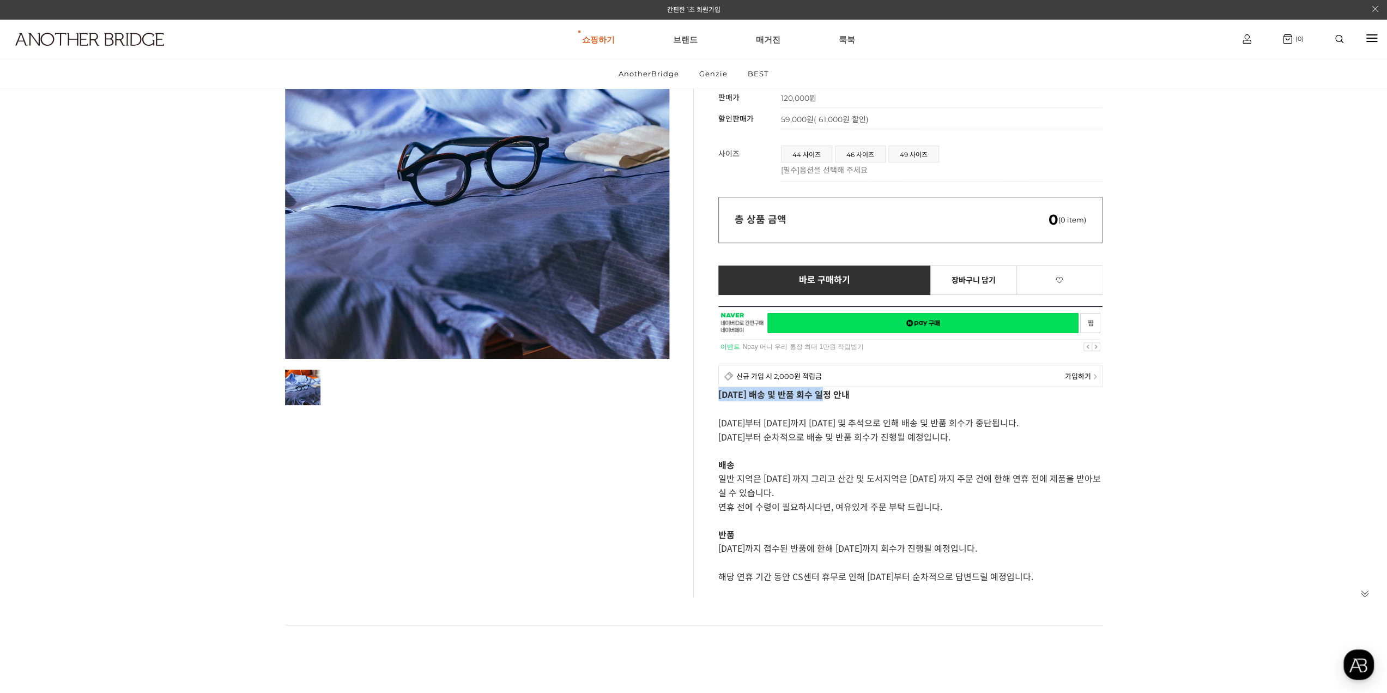
drag, startPoint x: 791, startPoint y: 387, endPoint x: 719, endPoint y: 389, distance: 71.9
click at [719, 389] on p "[DATE] 배송 및 반품 회수 일정 안내" at bounding box center [910, 394] width 384 height 14
copy strong "[DATE] 배송 및 반품 회수 일정 안내"
click at [699, 385] on div "토카 Like 0 제품의 링크를 복사하여 공유하실 수 있습니다. FACEBOOK TWEETER URL 복사 추가 혜택안내 기본 정보 상품명 토…" at bounding box center [897, 285] width 409 height 623
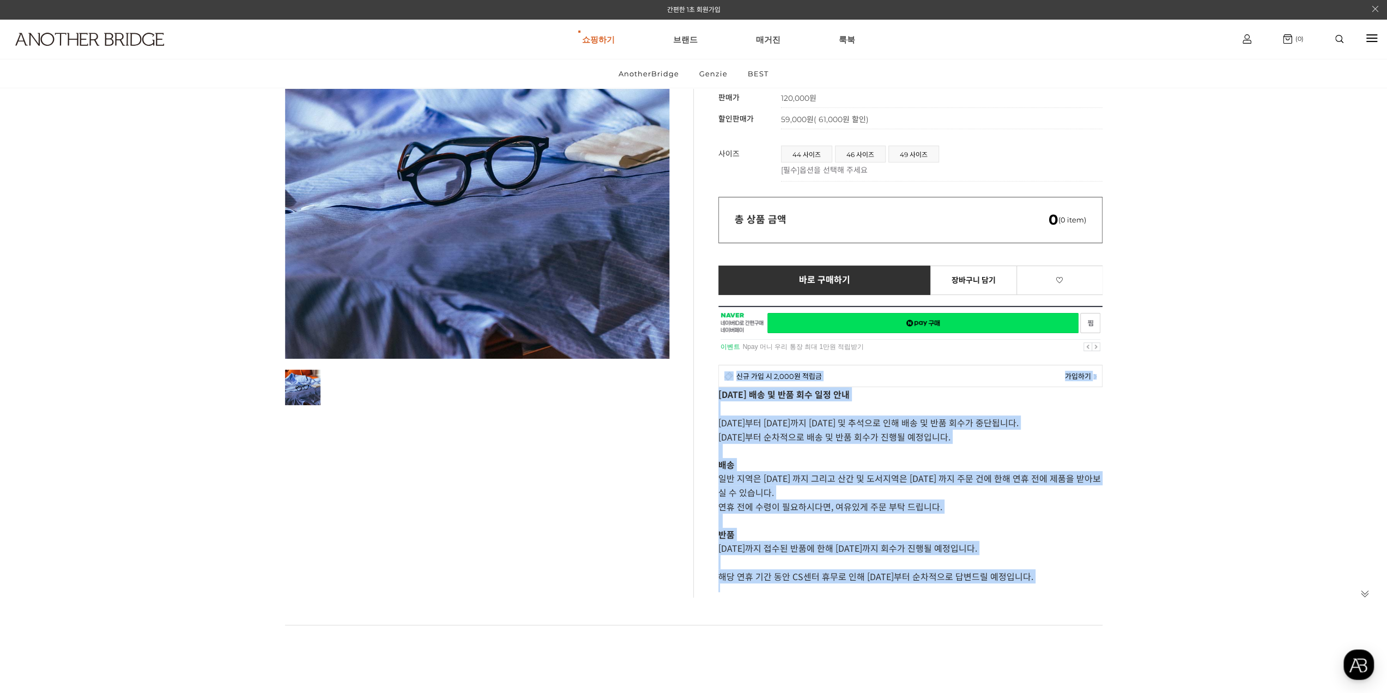
drag, startPoint x: 1098, startPoint y: 585, endPoint x: 706, endPoint y: 385, distance: 440.3
drag, startPoint x: 1073, startPoint y: 582, endPoint x: 1046, endPoint y: 609, distance: 37.8
click at [1072, 584] on p at bounding box center [910, 587] width 384 height 9
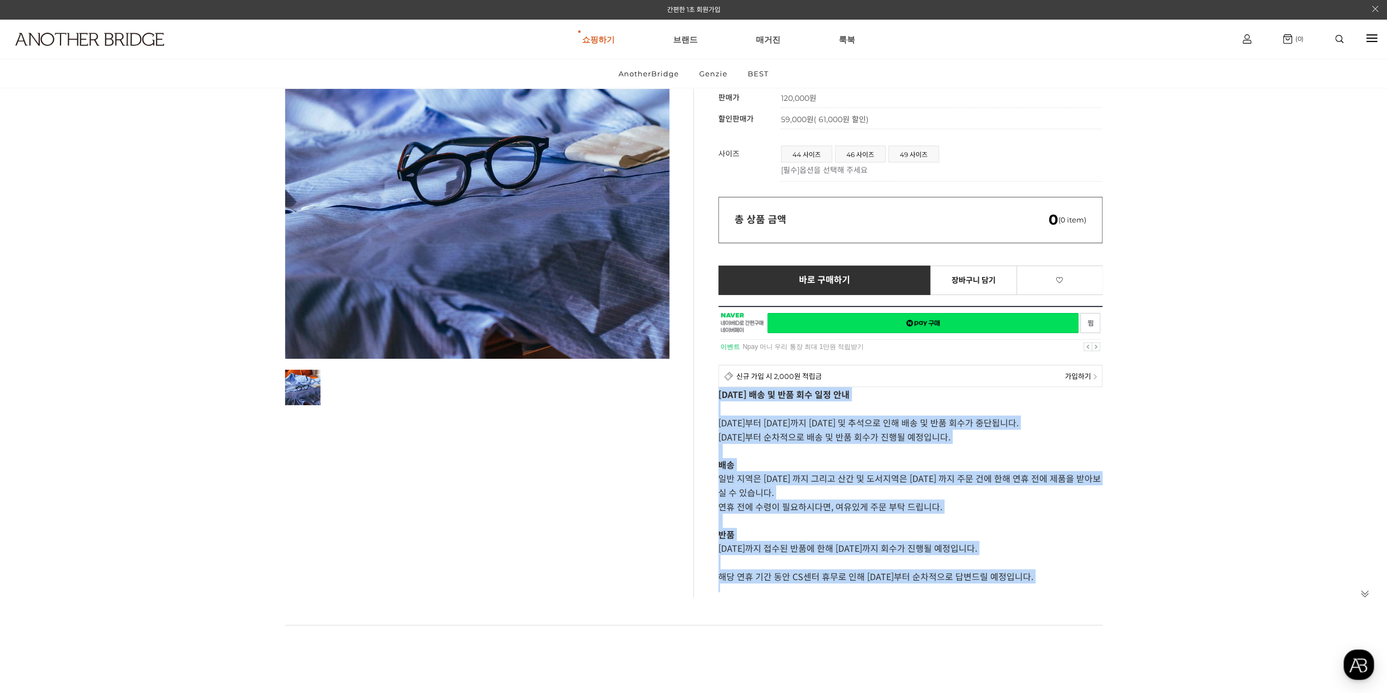
drag, startPoint x: 1075, startPoint y: 582, endPoint x: 713, endPoint y: 398, distance: 406.5
click at [713, 398] on div "토카 Like 0 제품의 링크를 복사하여 공유하실 수 있습니다. FACEBOOK TWEETER URL 복사 추가 혜택안내 기본 정보 상품명 토…" at bounding box center [897, 285] width 409 height 623
copy div "[DATE] 배송 및 반품 회수 일정 안내 [DATE]부터 [DATE]까지 [DATE] 및 추석으로 인해 배송 및 반품 회수가 중단됩니다. […"
